Goal: Task Accomplishment & Management: Complete application form

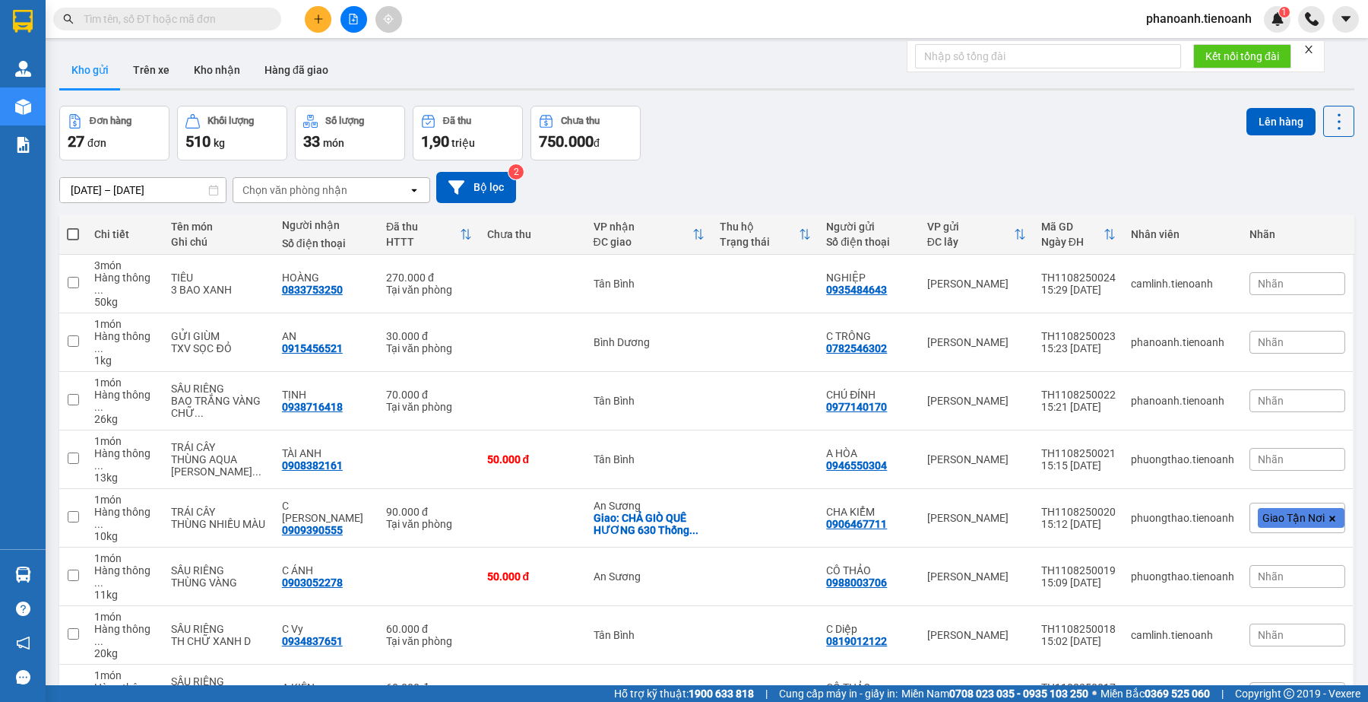
click at [920, 131] on div "Đơn hàng 27 đơn Khối lượng 510 kg Số lượng 33 món Đã thu 1,90 triệu Chưa thu 75…" at bounding box center [706, 133] width 1295 height 55
click at [313, 21] on icon "plus" at bounding box center [318, 19] width 11 height 11
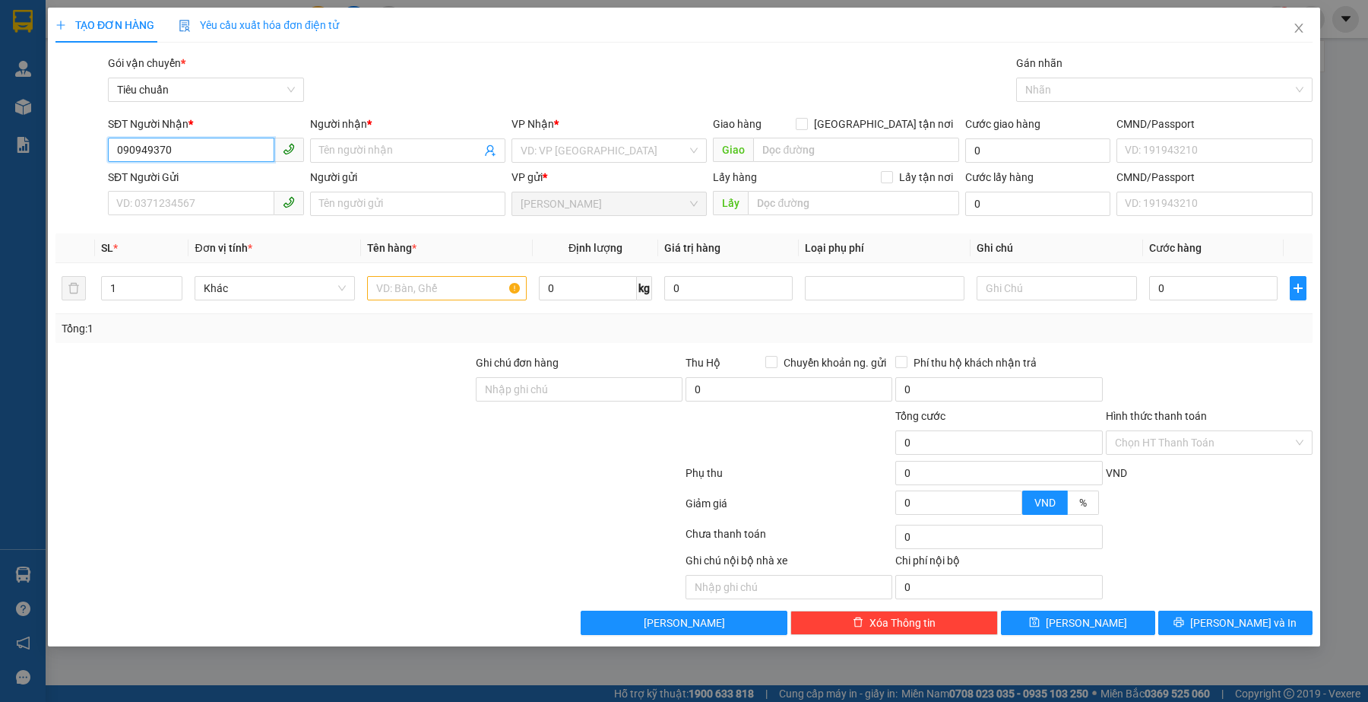
type input "0909493707"
click at [200, 187] on div "0909493707 - HÀ" at bounding box center [206, 181] width 178 height 17
type input "HÀ"
checkbox input "true"
type input "100 Đường 02, Khu Dân Cư Cotec, Phu Xuan, Nhà Bè, Ho Chi Minh City, Vietnam"
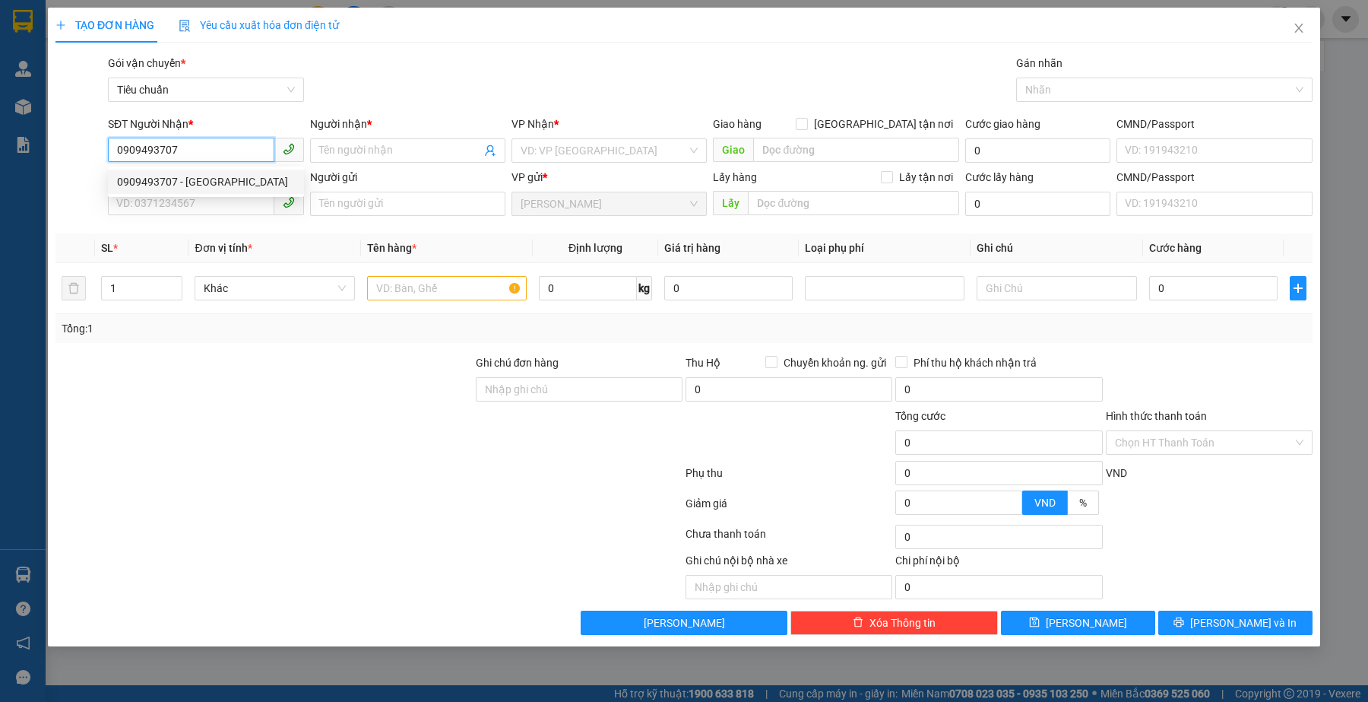
type input "120.000"
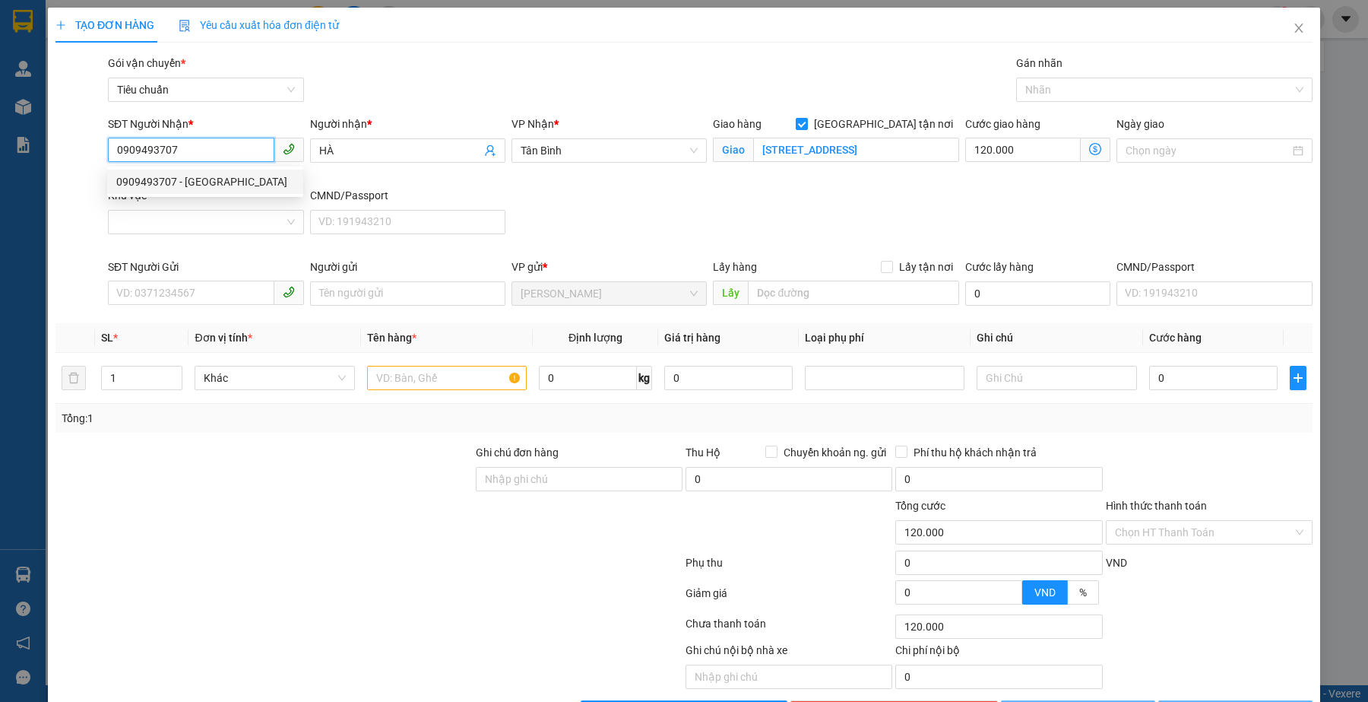
type input "180.000"
type input "0909493707"
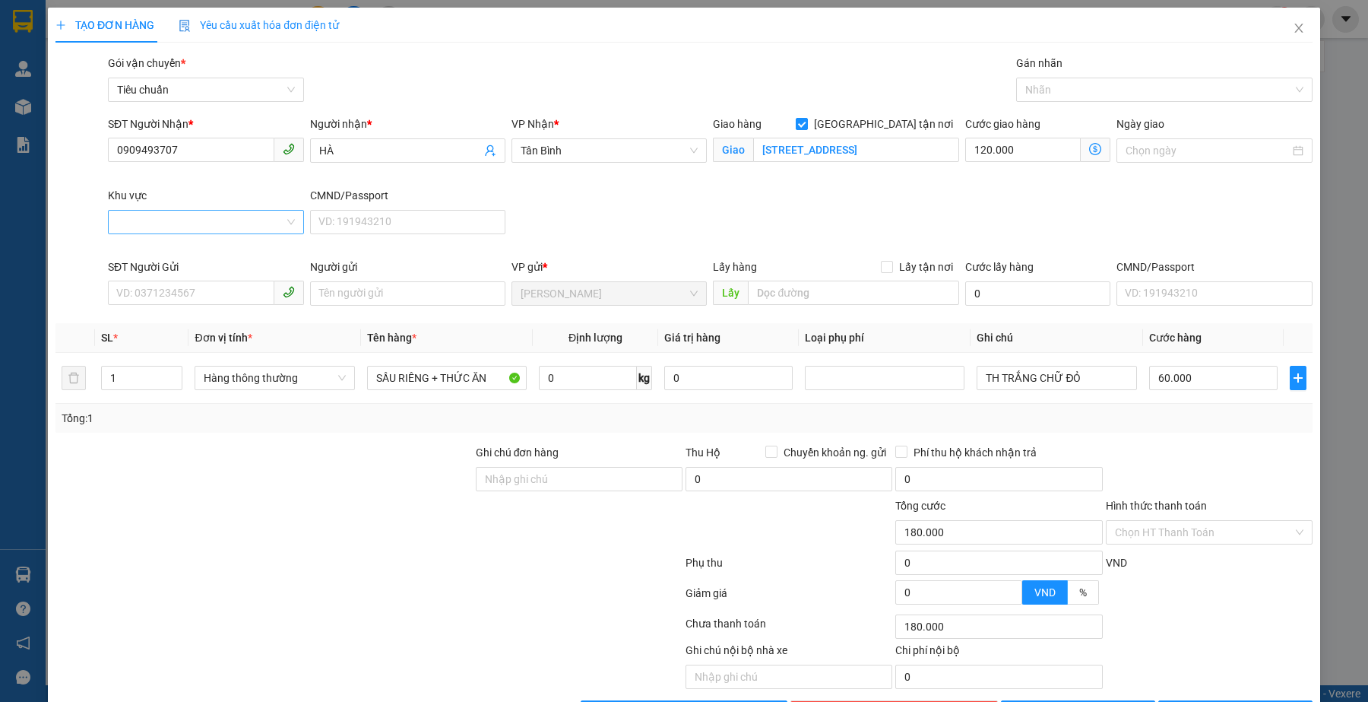
click at [198, 218] on input "Khu vực" at bounding box center [200, 222] width 166 height 23
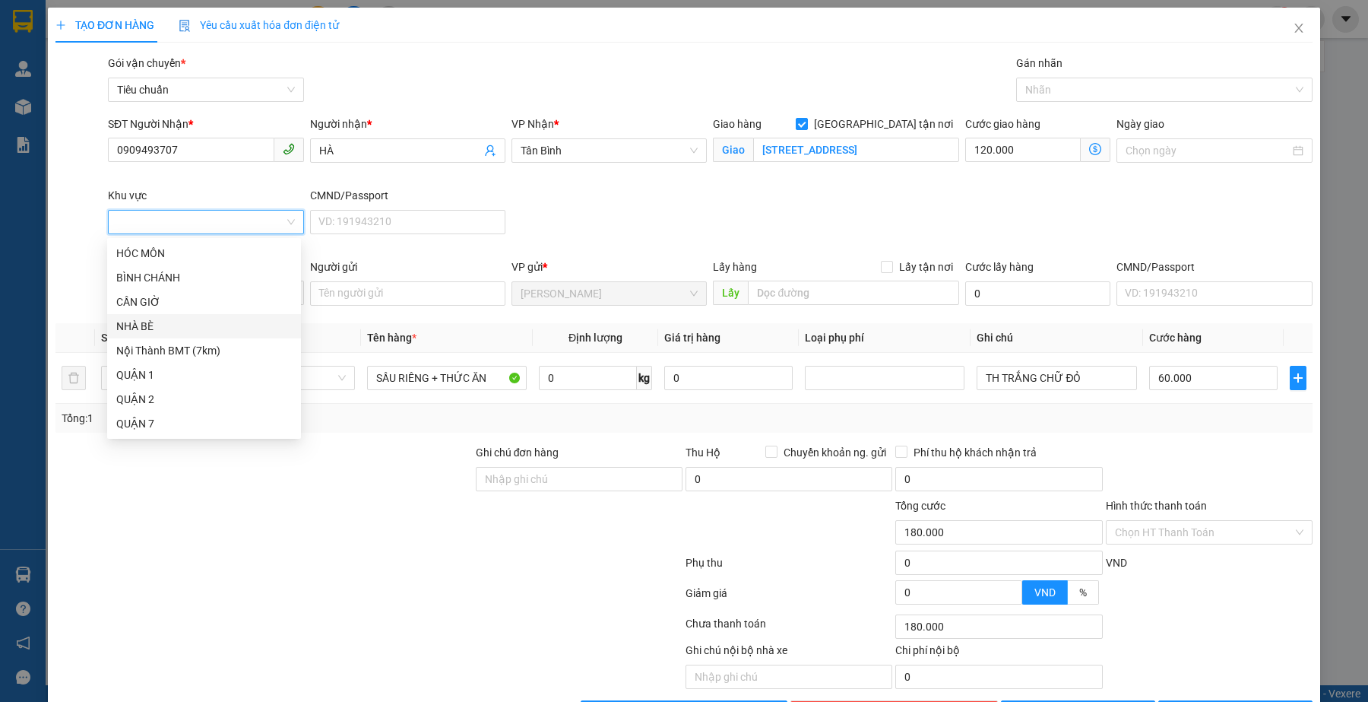
click at [162, 324] on div "NHÀ BÈ" at bounding box center [204, 326] width 176 height 17
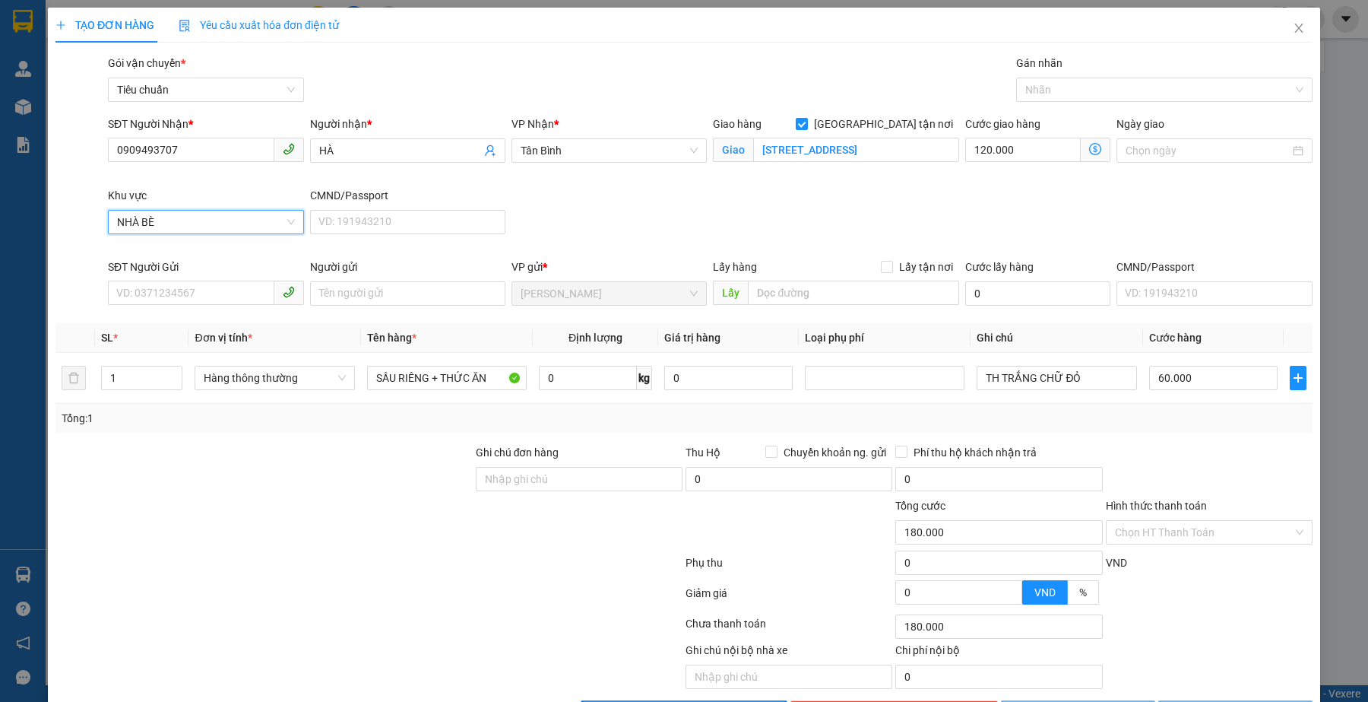
click at [319, 540] on div at bounding box center [264, 523] width 420 height 53
type input "60.000"
type input "0"
click at [622, 385] on input "0" at bounding box center [588, 378] width 98 height 24
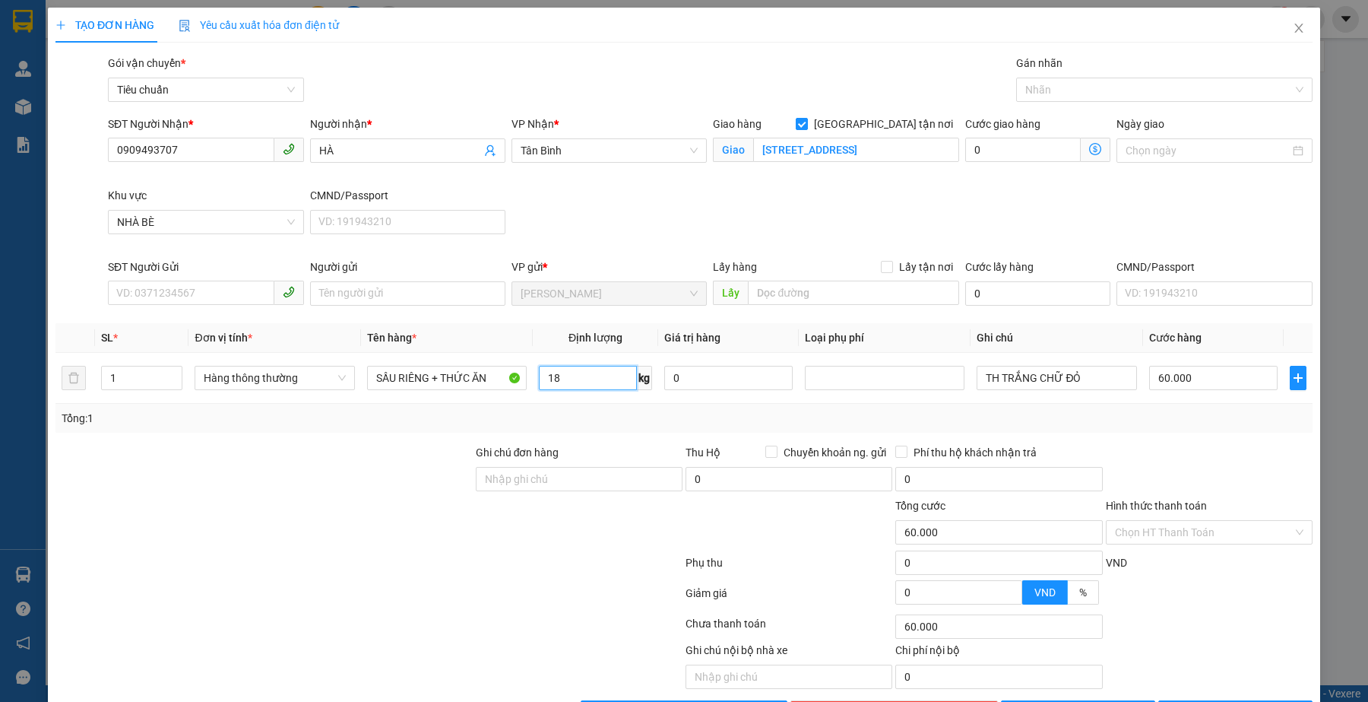
type input "18"
click at [878, 237] on div "SĐT Người Nhận * 0909493707 Người nhận * HÀ VP Nhận * Tân Bình Giao hàng Giao t…" at bounding box center [710, 187] width 1211 height 143
type input "55.000"
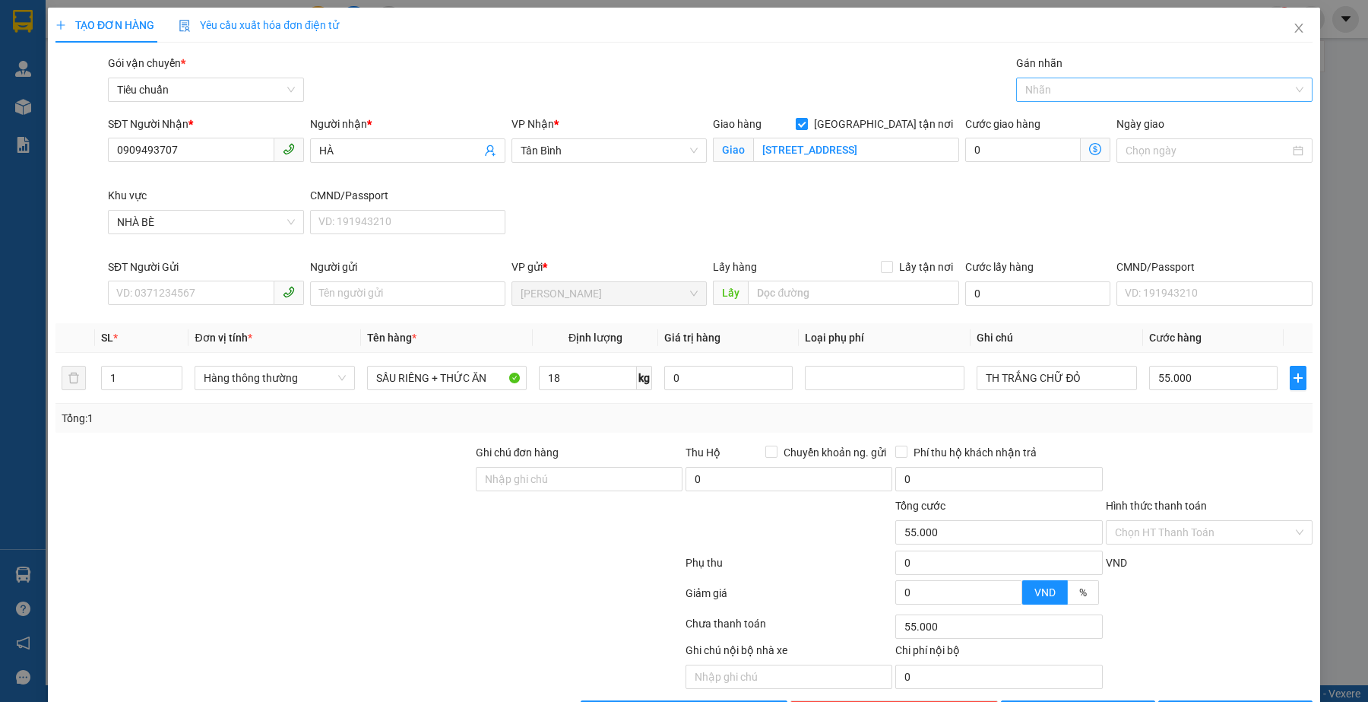
type input "155.000"
type input "100.000"
click at [1030, 78] on div "Nhãn" at bounding box center [1164, 90] width 296 height 24
click at [1061, 138] on div "Giao Tận Nơi" at bounding box center [1152, 144] width 275 height 17
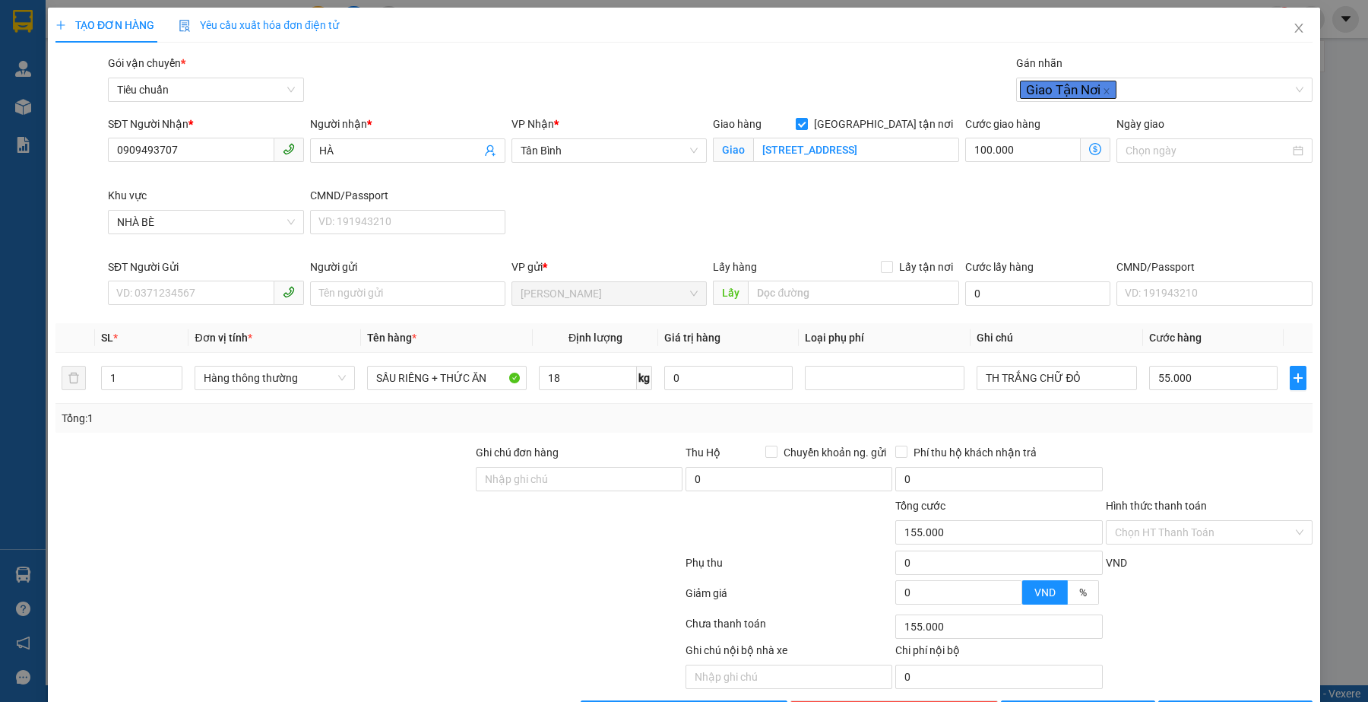
click at [811, 252] on div "SĐT Người Nhận * 0909493707 Người nhận * HÀ VP Nhận * Tân Bình Giao hàng Giao t…" at bounding box center [710, 187] width 1211 height 143
click at [369, 534] on div at bounding box center [264, 523] width 420 height 53
click at [400, 591] on div at bounding box center [369, 596] width 630 height 30
click at [1089, 145] on icon "dollar-circle" at bounding box center [1095, 149] width 12 height 12
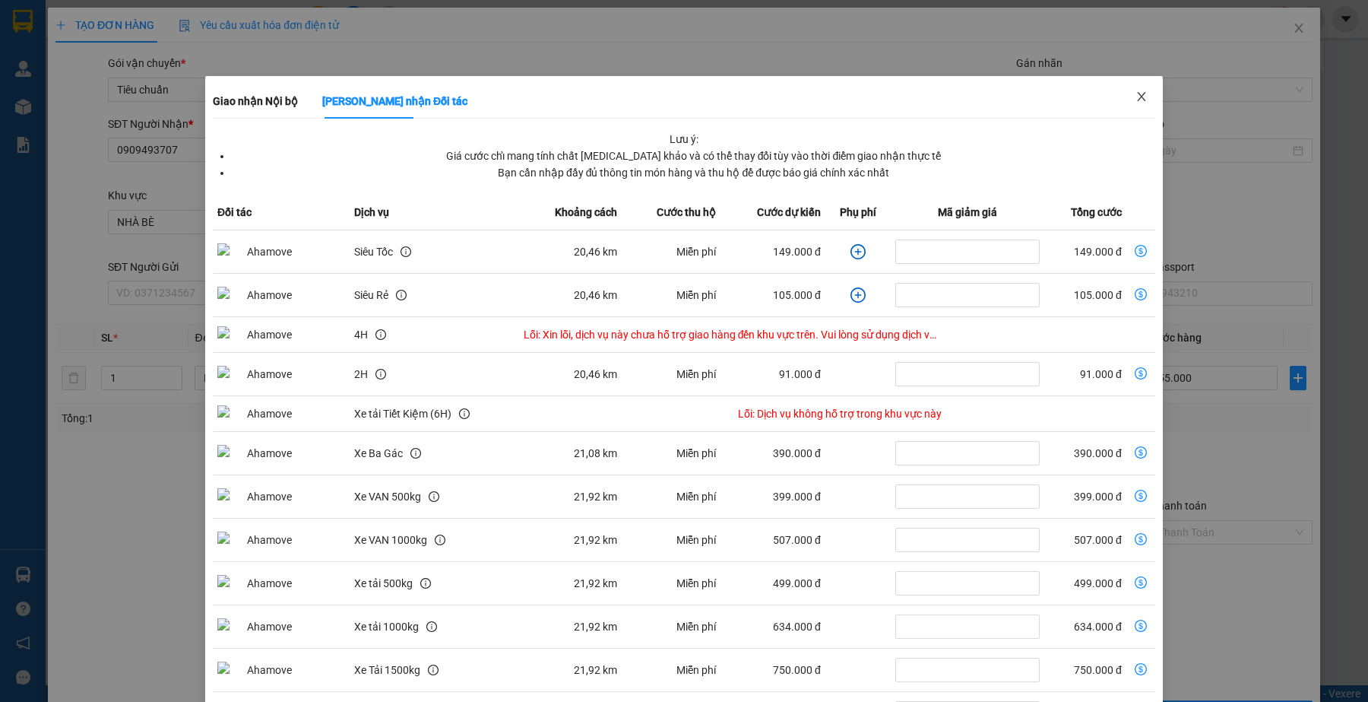
click at [1136, 92] on icon "close" at bounding box center [1142, 96] width 12 height 12
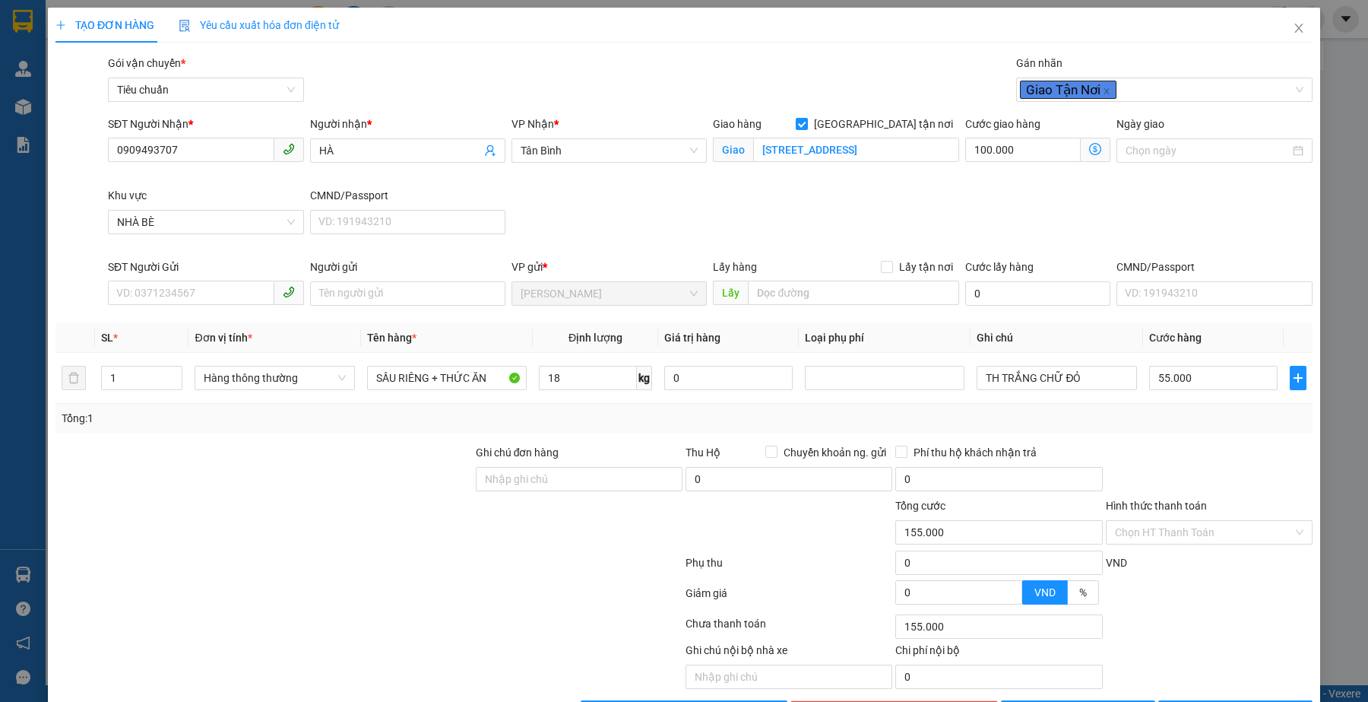
click at [270, 524] on div at bounding box center [264, 523] width 420 height 53
click at [588, 379] on input "18" at bounding box center [588, 378] width 98 height 24
type input "22"
click at [749, 267] on div "Lấy hàng Lấy tận nơi" at bounding box center [836, 266] width 246 height 17
type input "160.000"
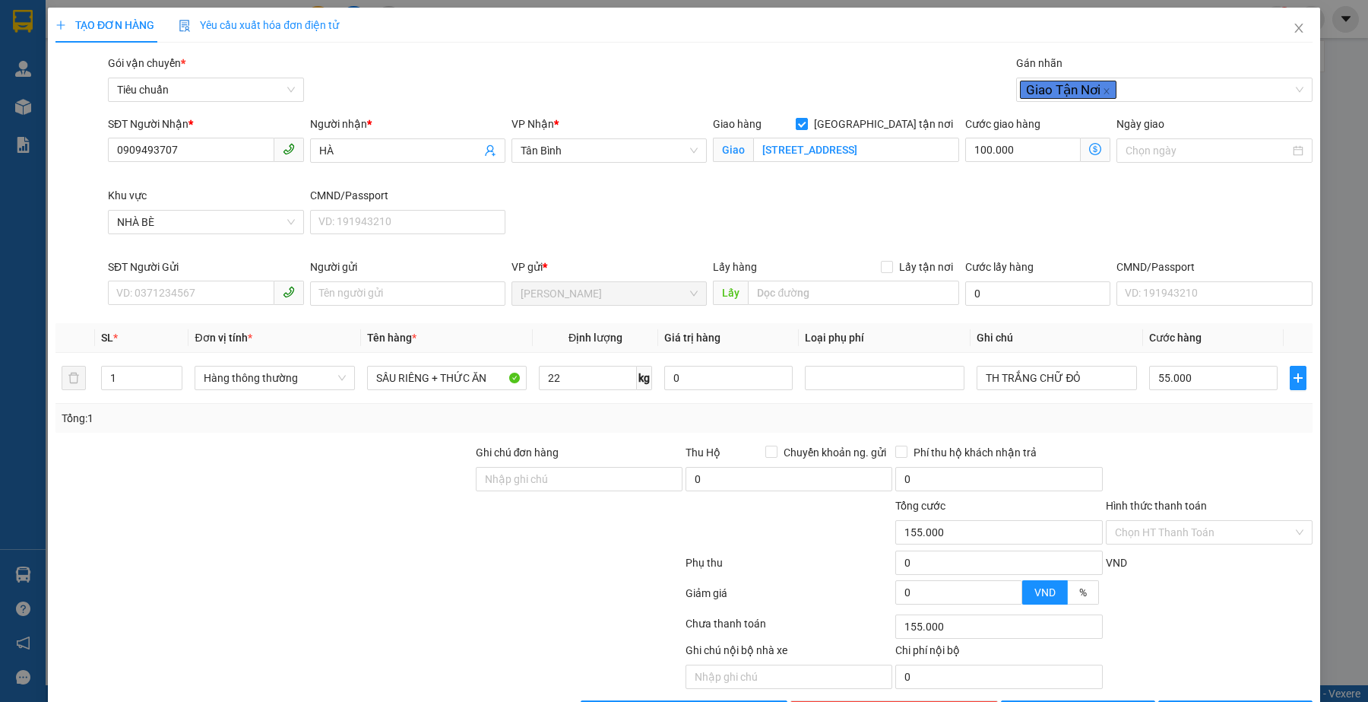
type input "160.000"
type input "60.000"
type input "180.000"
type input "120.000"
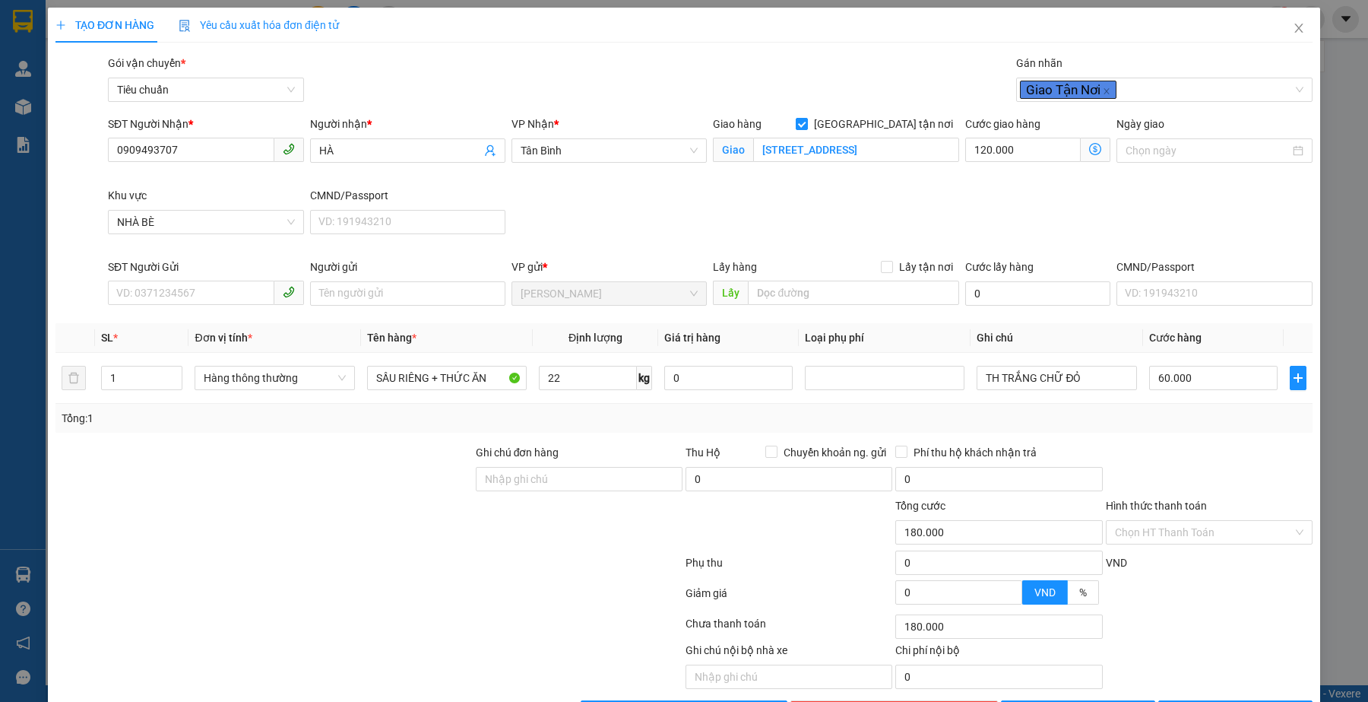
click at [1089, 146] on icon "dollar-circle" at bounding box center [1095, 149] width 12 height 12
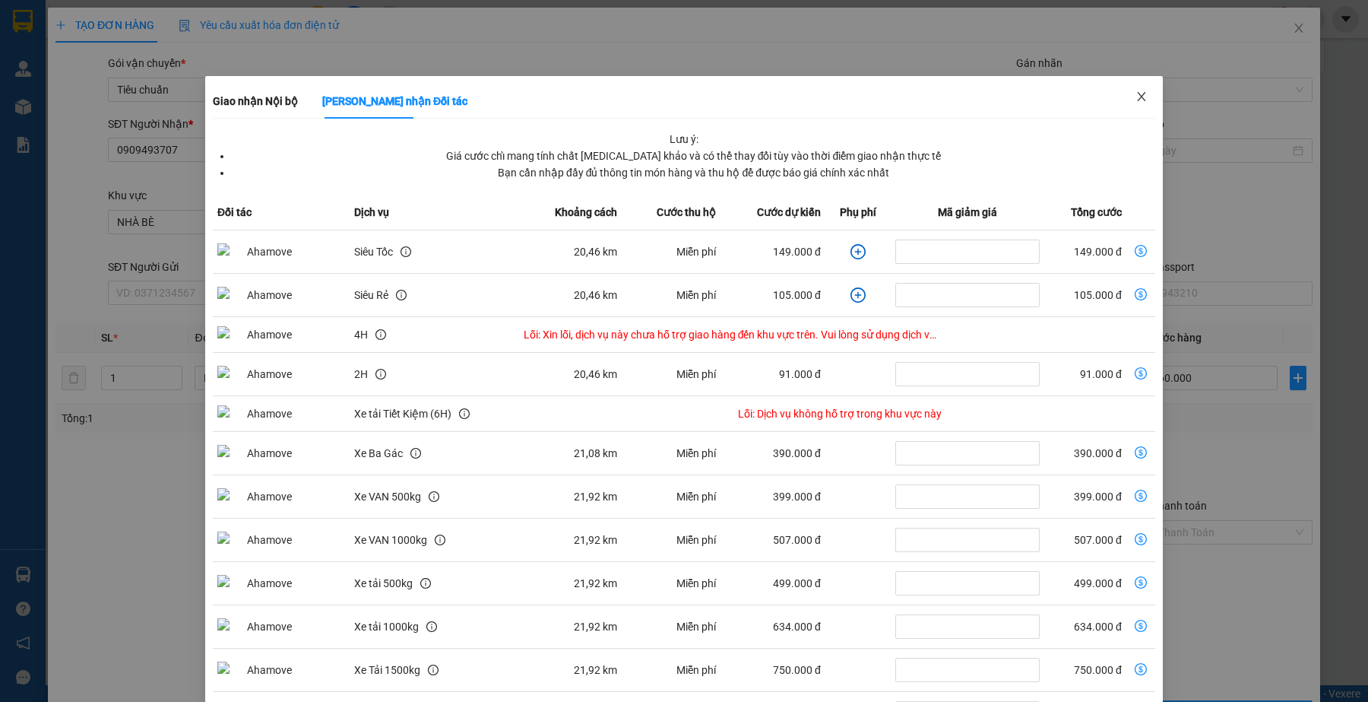
click at [1136, 97] on icon "close" at bounding box center [1142, 96] width 12 height 12
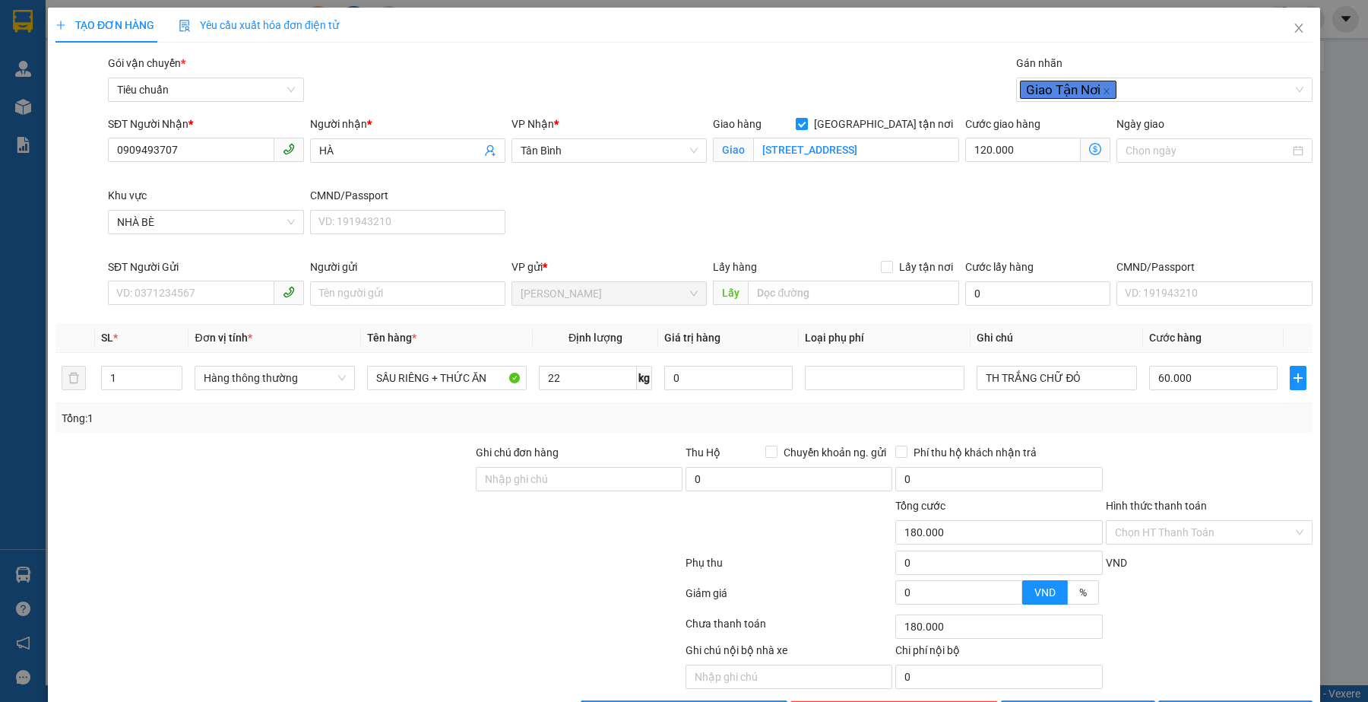
click at [1089, 150] on icon "dollar-circle" at bounding box center [1095, 149] width 12 height 12
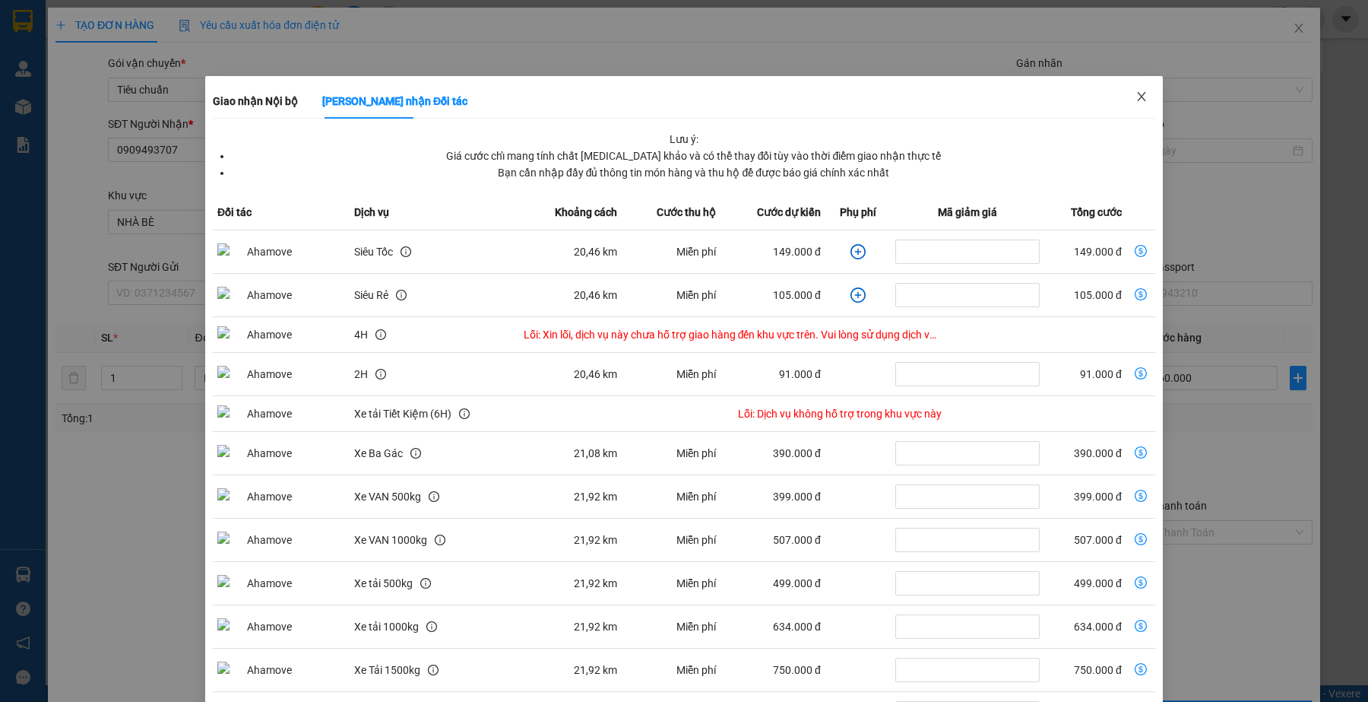
click at [1130, 86] on span "Close" at bounding box center [1141, 97] width 43 height 43
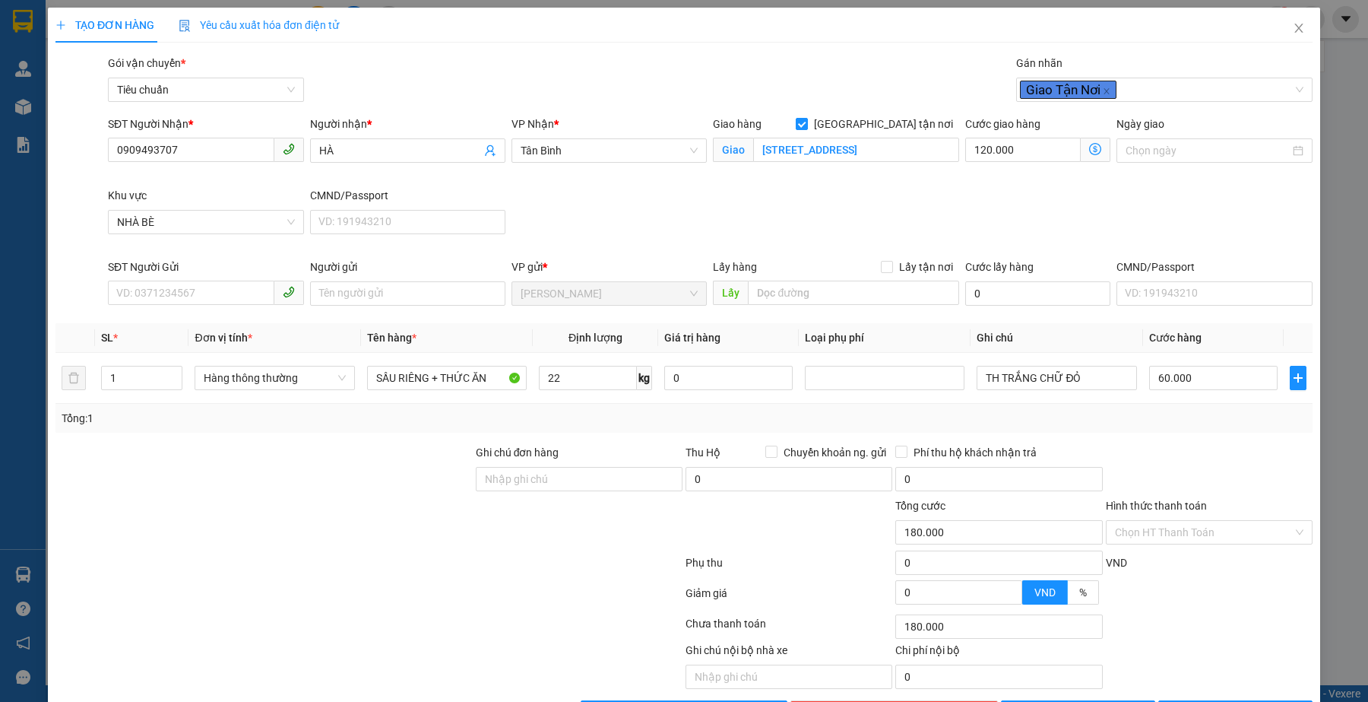
click at [597, 650] on div at bounding box center [553, 665] width 262 height 47
click at [1240, 454] on div at bounding box center [1209, 470] width 210 height 53
click at [407, 597] on div at bounding box center [369, 596] width 630 height 30
click at [1293, 27] on icon "close" at bounding box center [1299, 28] width 12 height 12
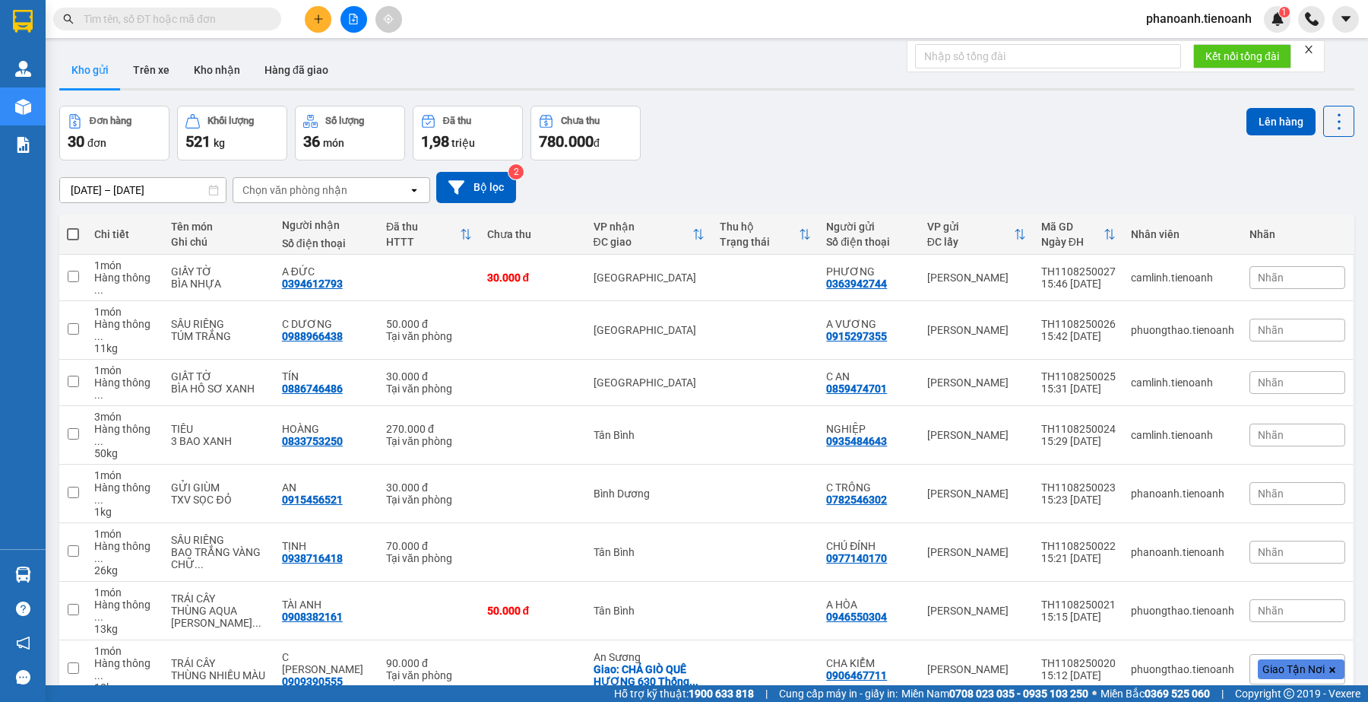
click at [898, 127] on div "Đơn hàng 30 đơn Khối lượng 521 kg Số lượng 36 món Đã thu 1,98 triệu Chưa thu 78…" at bounding box center [706, 133] width 1295 height 55
click at [214, 21] on input "text" at bounding box center [173, 19] width 179 height 17
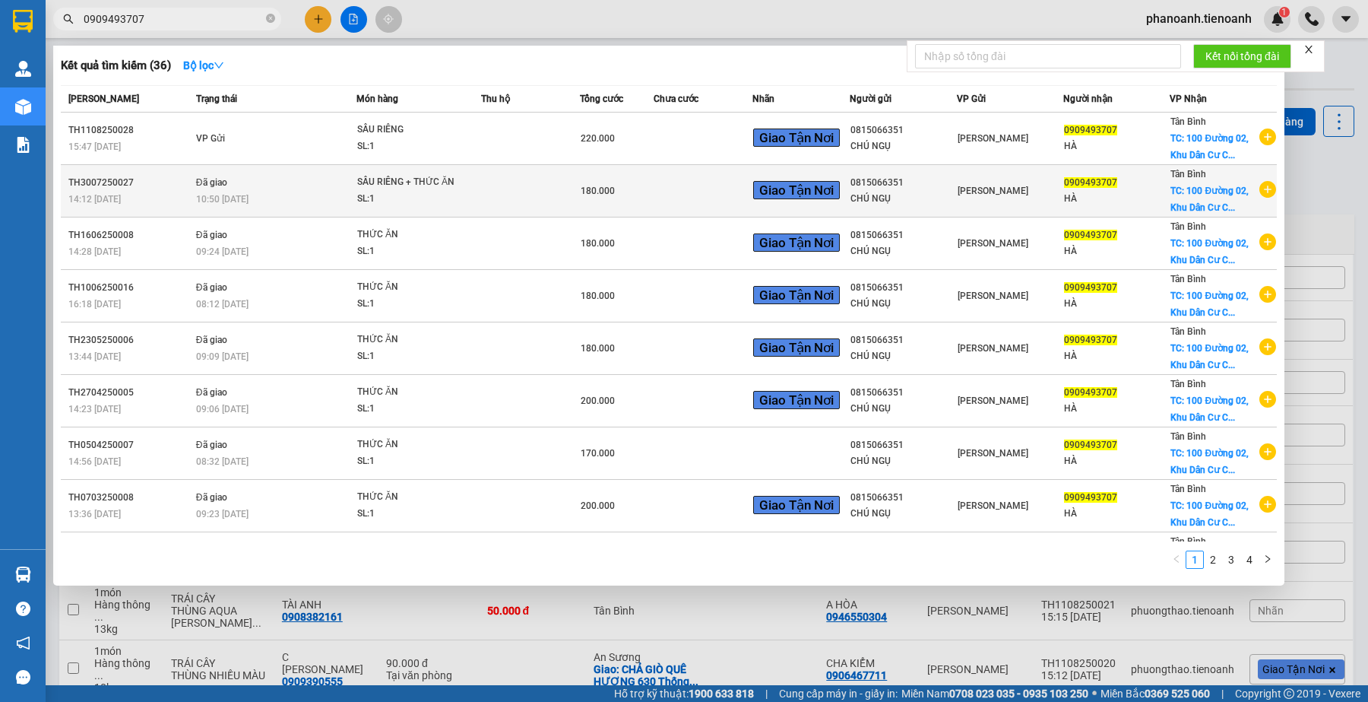
type input "0909493707"
click at [352, 203] on div "10:50 - 31/07" at bounding box center [276, 199] width 160 height 17
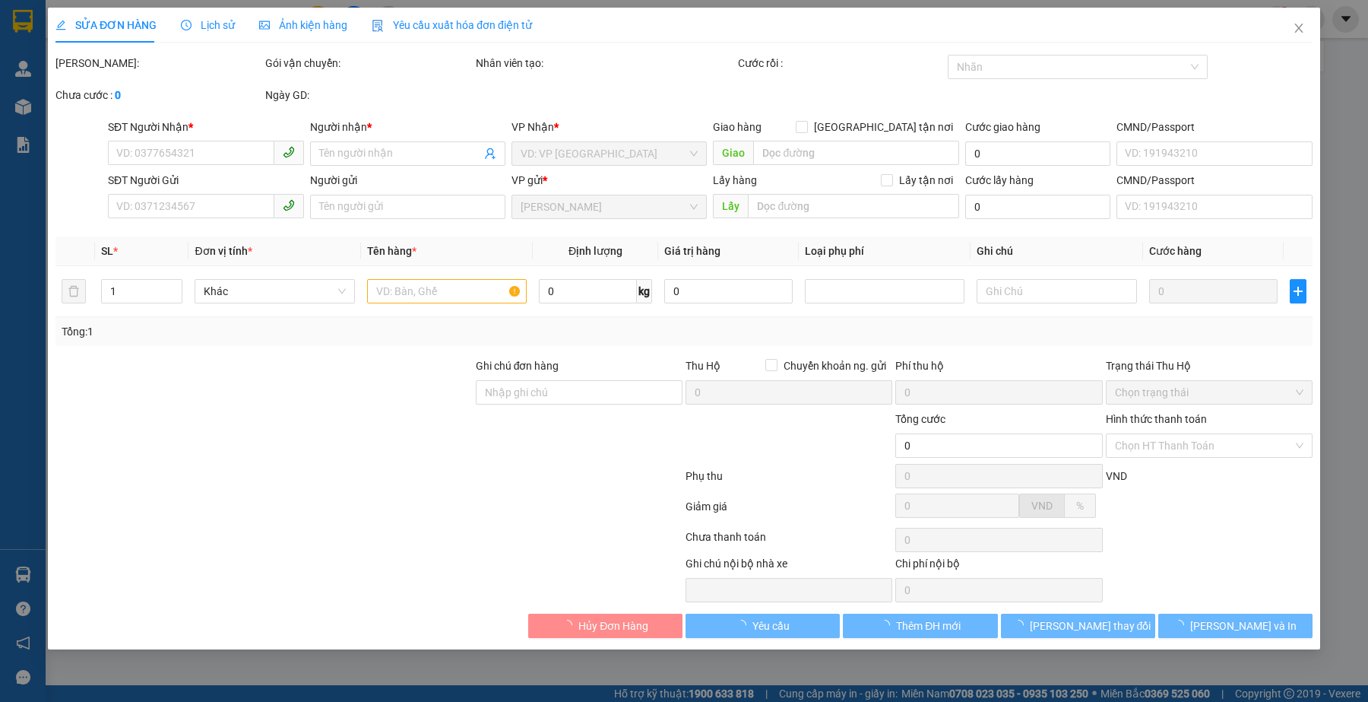
type input "0909493707"
type input "HÀ"
checkbox input "true"
type input "100 Đường 02, Khu Dân Cư Cotec, Phu Xuan, Nhà Bè, Ho Chi Minh City, Vietnam"
type input "120.000"
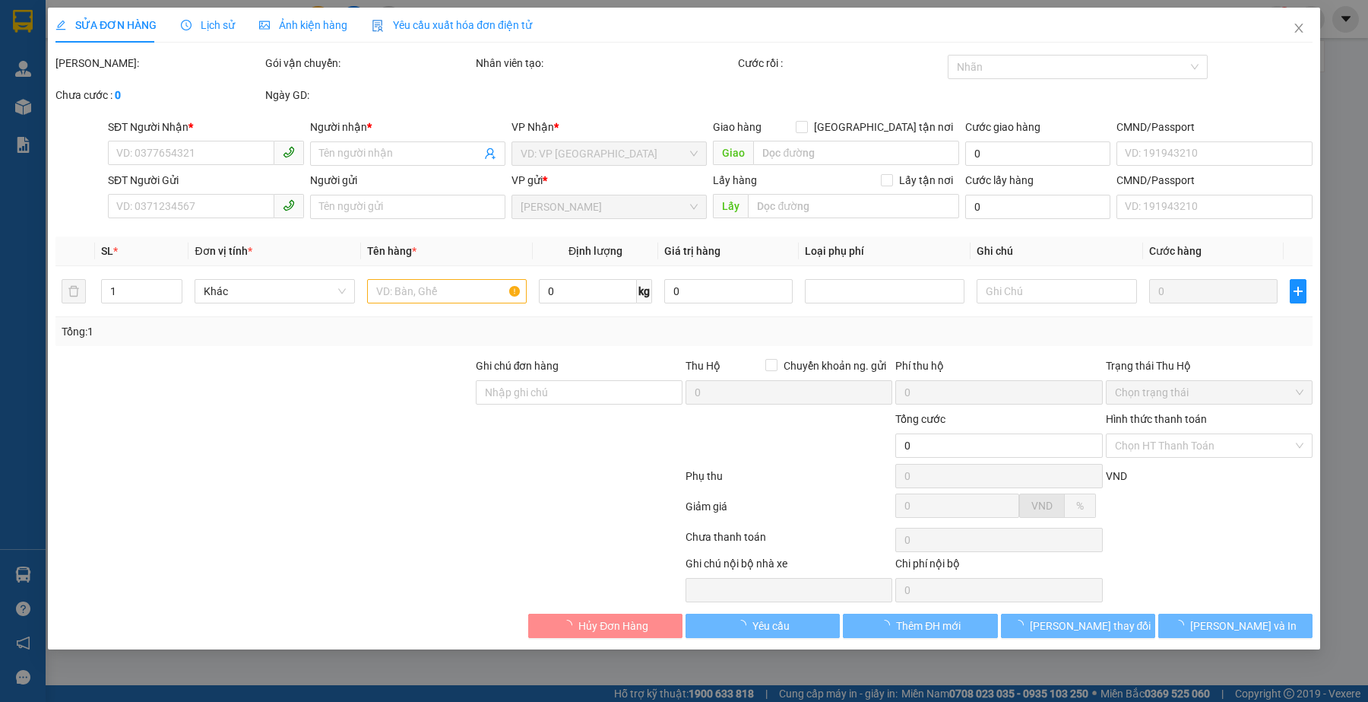
type input "0815066351"
type input "CHÚ NGỤ"
type input "180.000"
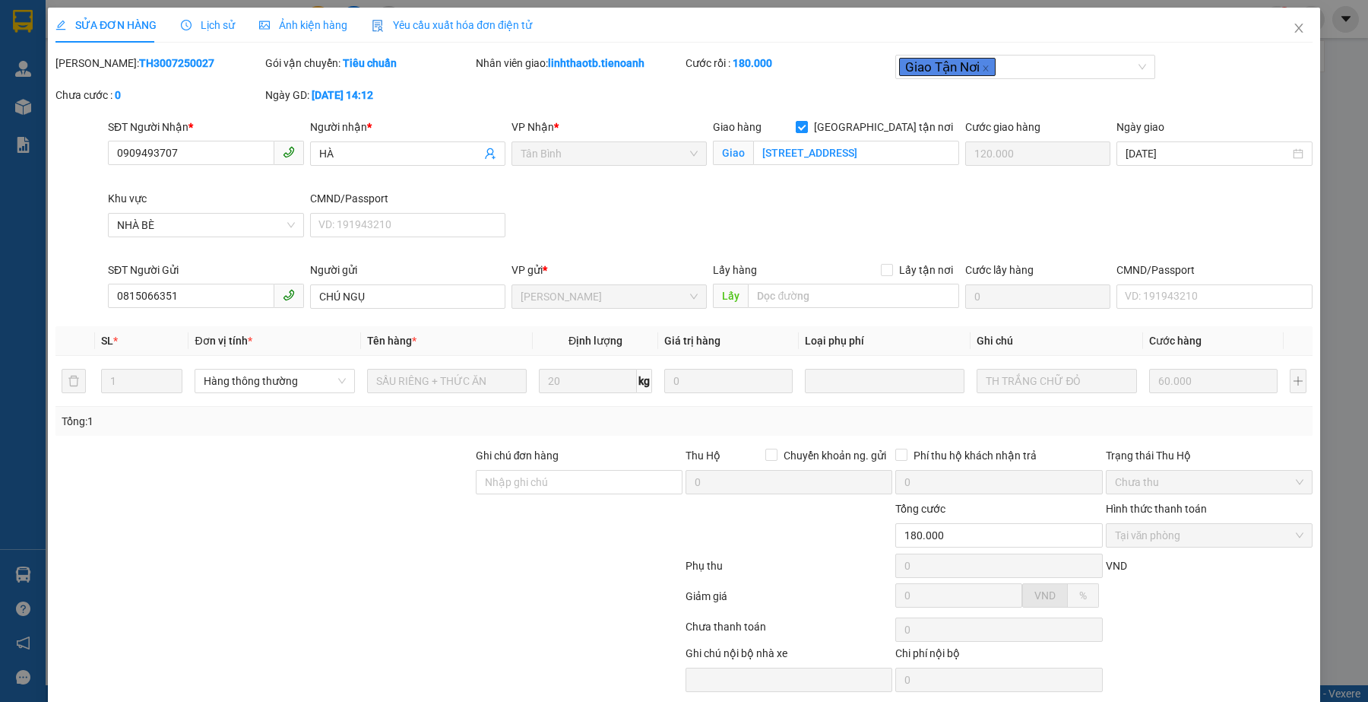
click at [494, 618] on div at bounding box center [369, 629] width 630 height 30
click at [204, 27] on span "Lịch sử" at bounding box center [208, 25] width 54 height 12
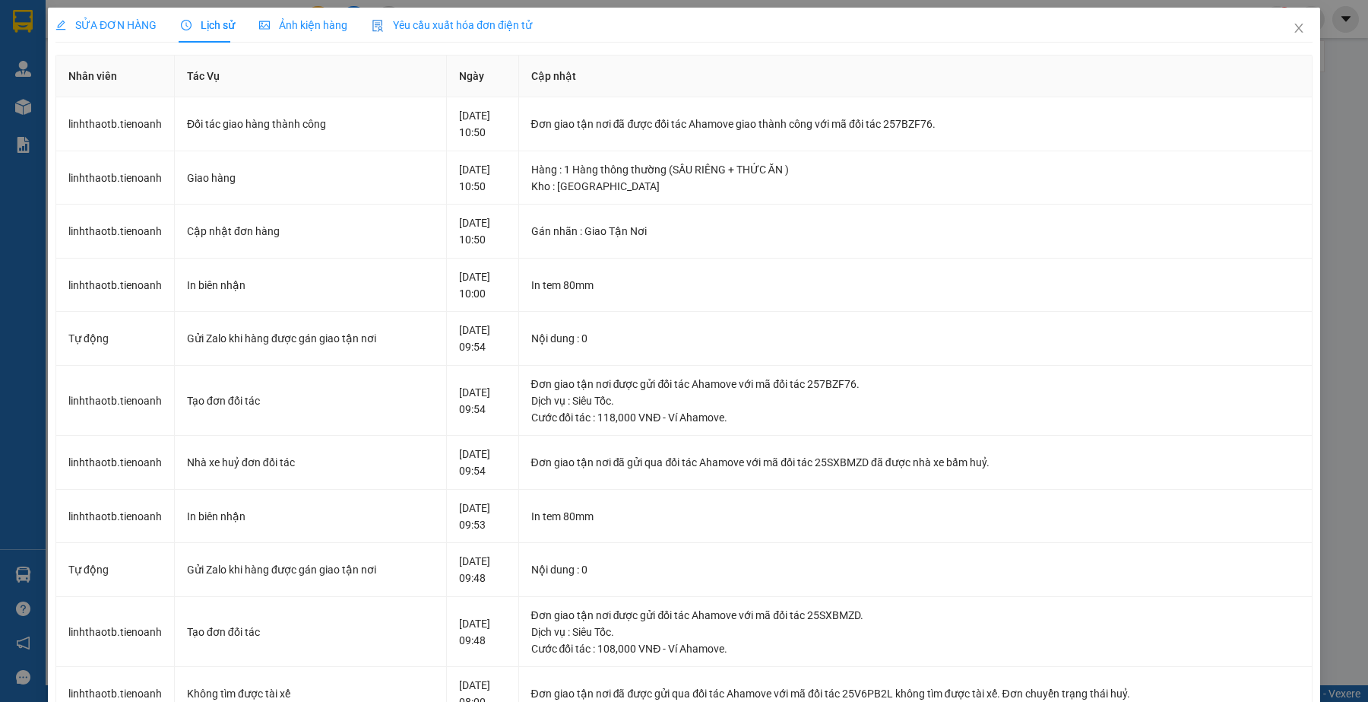
click at [108, 33] on div "SỬA ĐƠN HÀNG" at bounding box center [105, 25] width 101 height 17
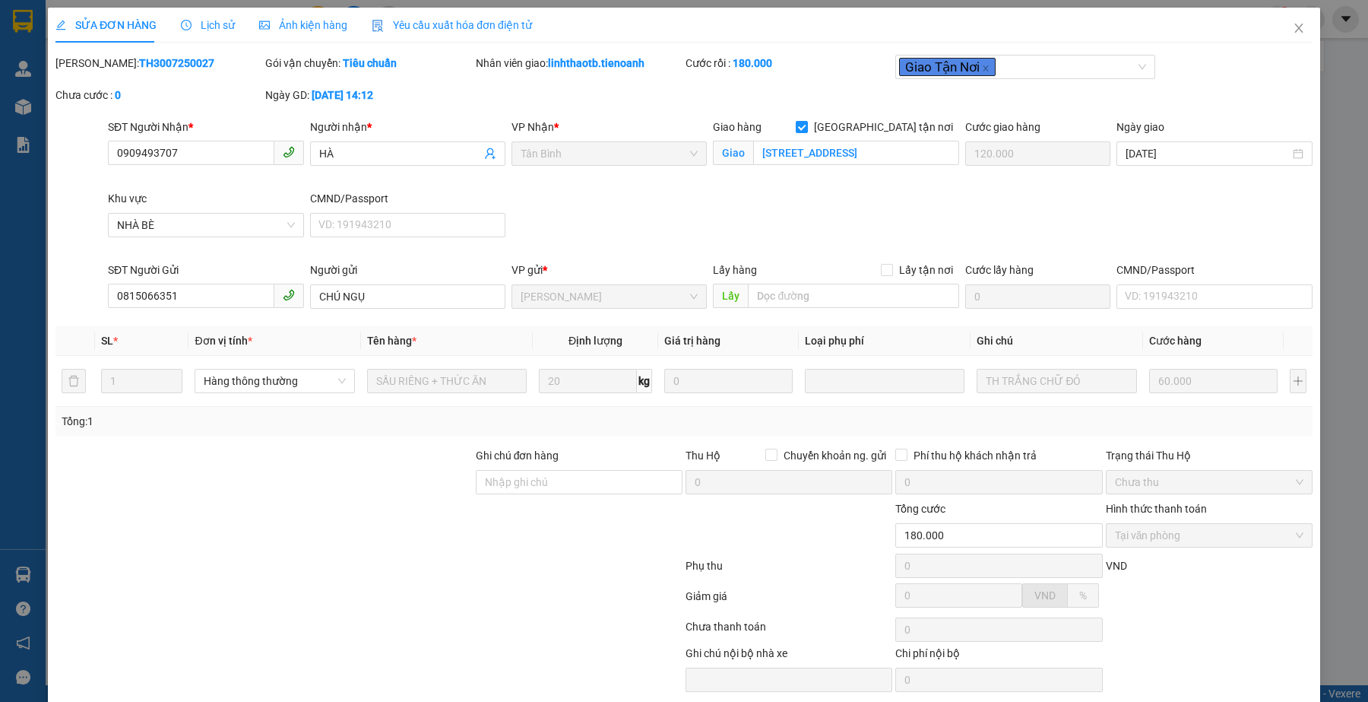
click at [464, 629] on div at bounding box center [369, 629] width 630 height 30
click at [1293, 23] on icon "close" at bounding box center [1299, 28] width 12 height 12
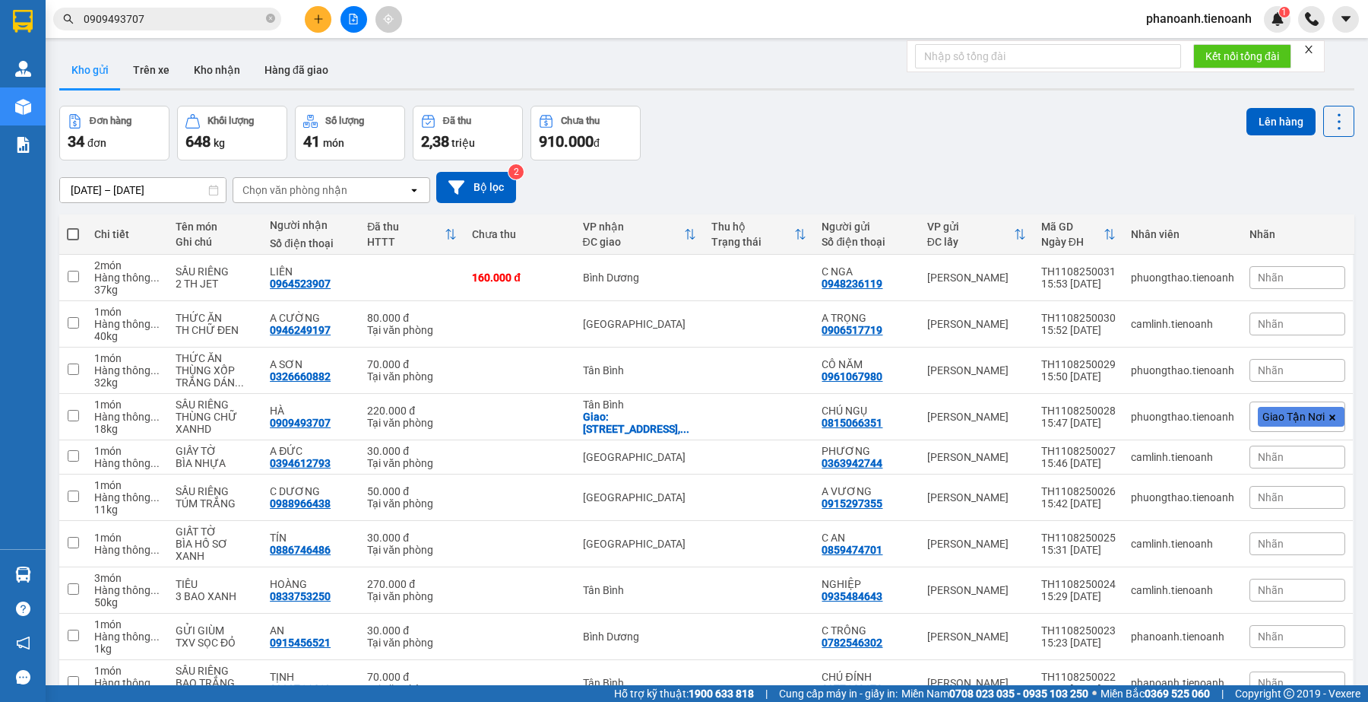
click at [247, 21] on input "0909493707" at bounding box center [173, 19] width 179 height 17
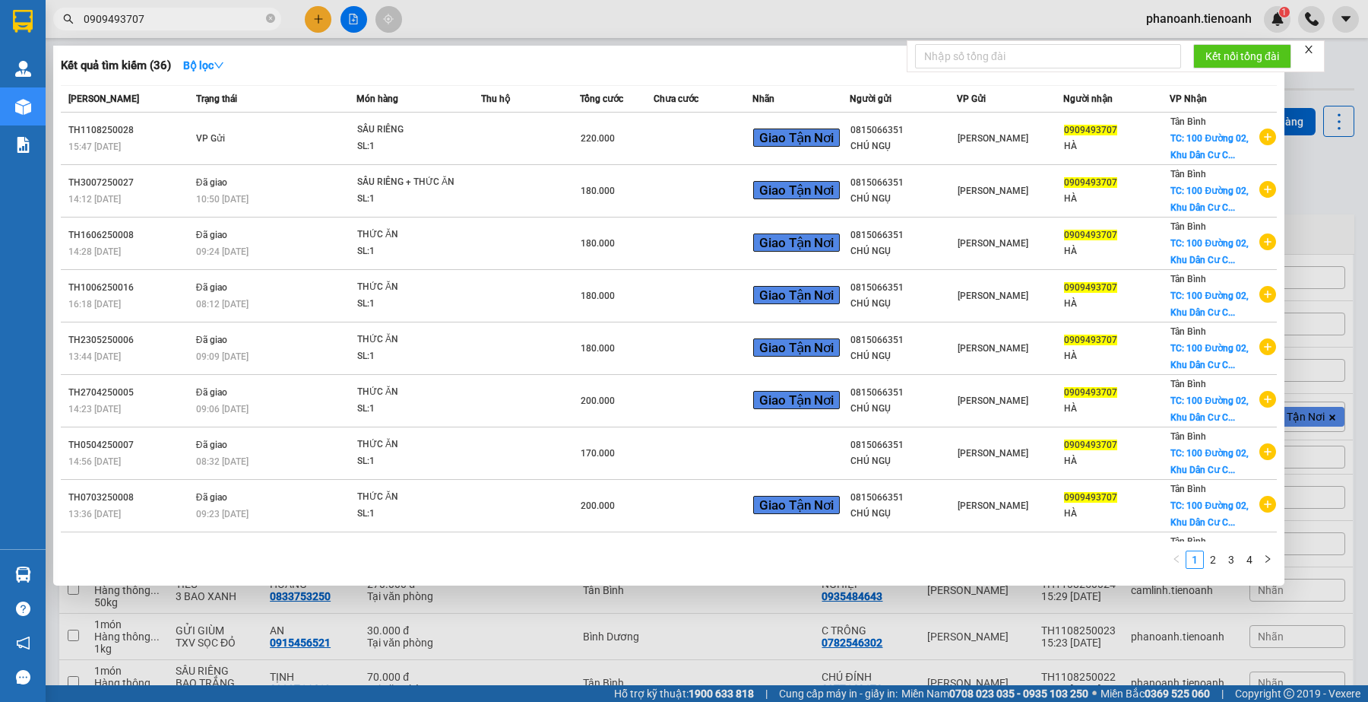
drag, startPoint x: 708, startPoint y: 405, endPoint x: 631, endPoint y: 63, distance: 350.7
click at [631, 63] on div "Kết quả tìm kiếm ( 36 ) Bộ lọc" at bounding box center [669, 65] width 1216 height 24
click at [641, 27] on div at bounding box center [684, 351] width 1368 height 702
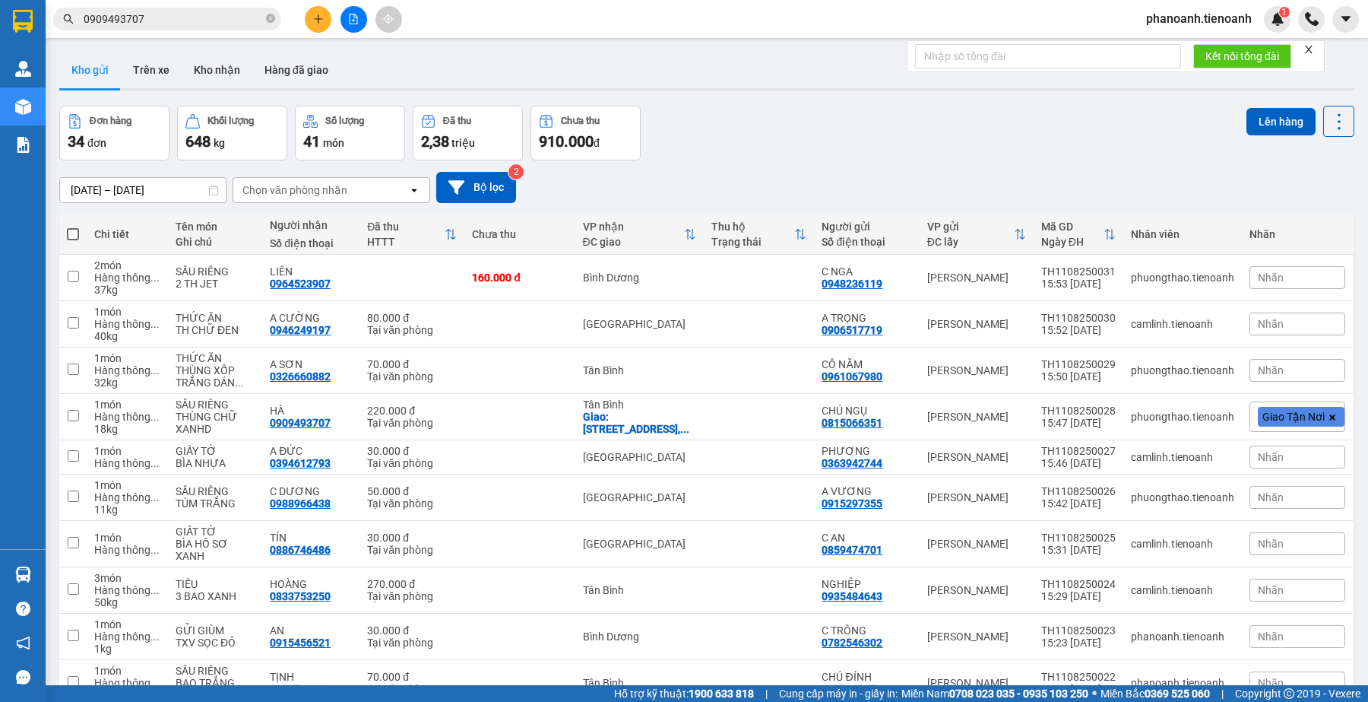
click at [963, 169] on div "09/08/2025 – 11/08/2025 Press the down arrow key to interact with the calendar …" at bounding box center [706, 187] width 1295 height 54
click at [885, 144] on div "Đơn hàng 34 đơn Khối lượng 648 kg Số lượng 41 món Đã thu 2,38 triệu Chưa thu 91…" at bounding box center [706, 133] width 1295 height 55
